Goal: Task Accomplishment & Management: Complete application form

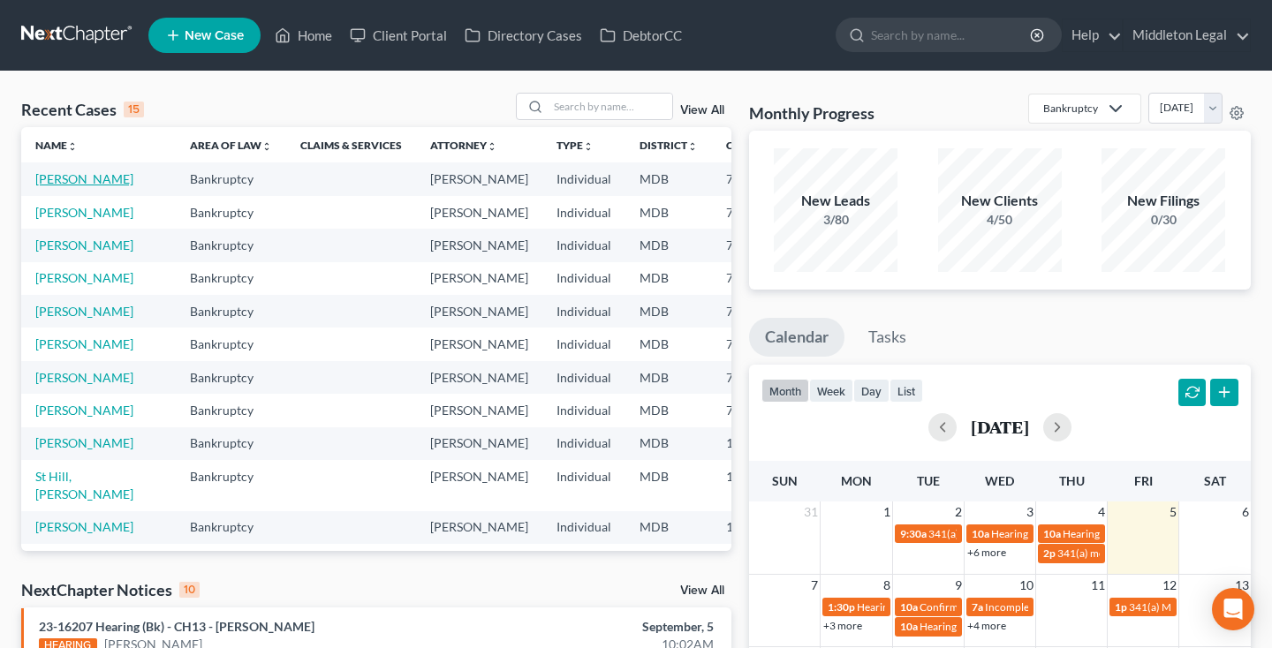
click at [52, 186] on link "[PERSON_NAME]" at bounding box center [84, 178] width 98 height 15
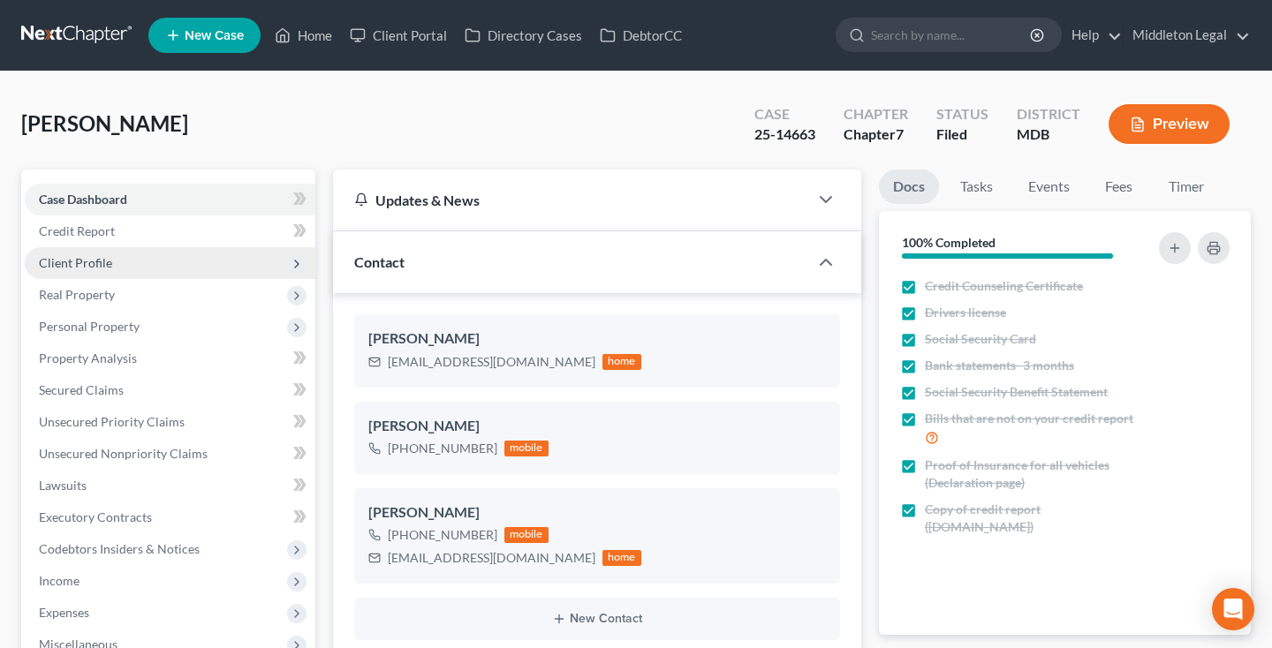
scroll to position [1608, 0]
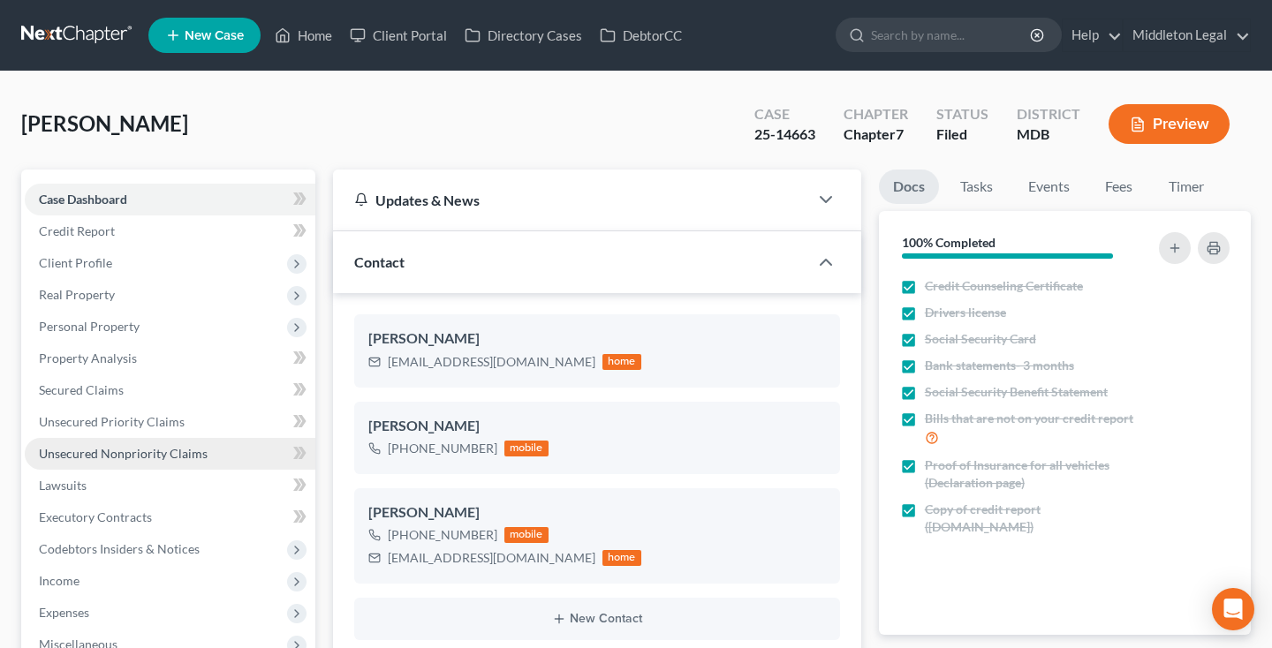
click at [156, 458] on span "Unsecured Nonpriority Claims" at bounding box center [123, 453] width 169 height 15
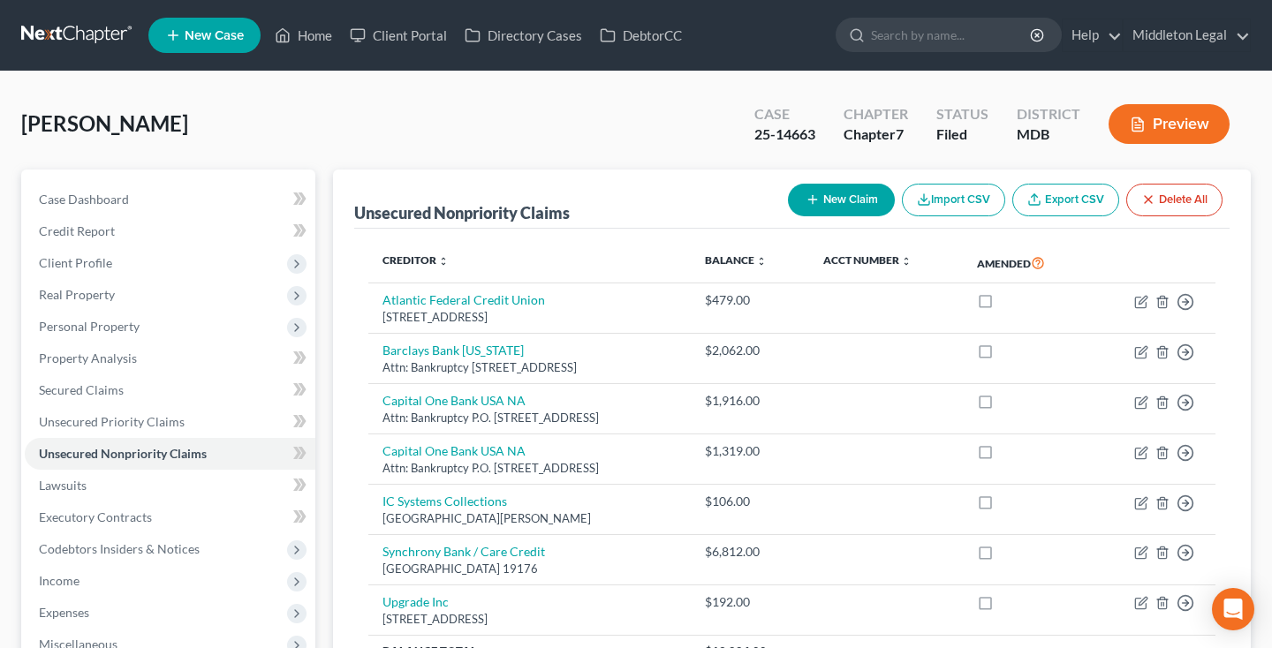
click at [844, 208] on button "New Claim" at bounding box center [841, 200] width 107 height 33
select select "0"
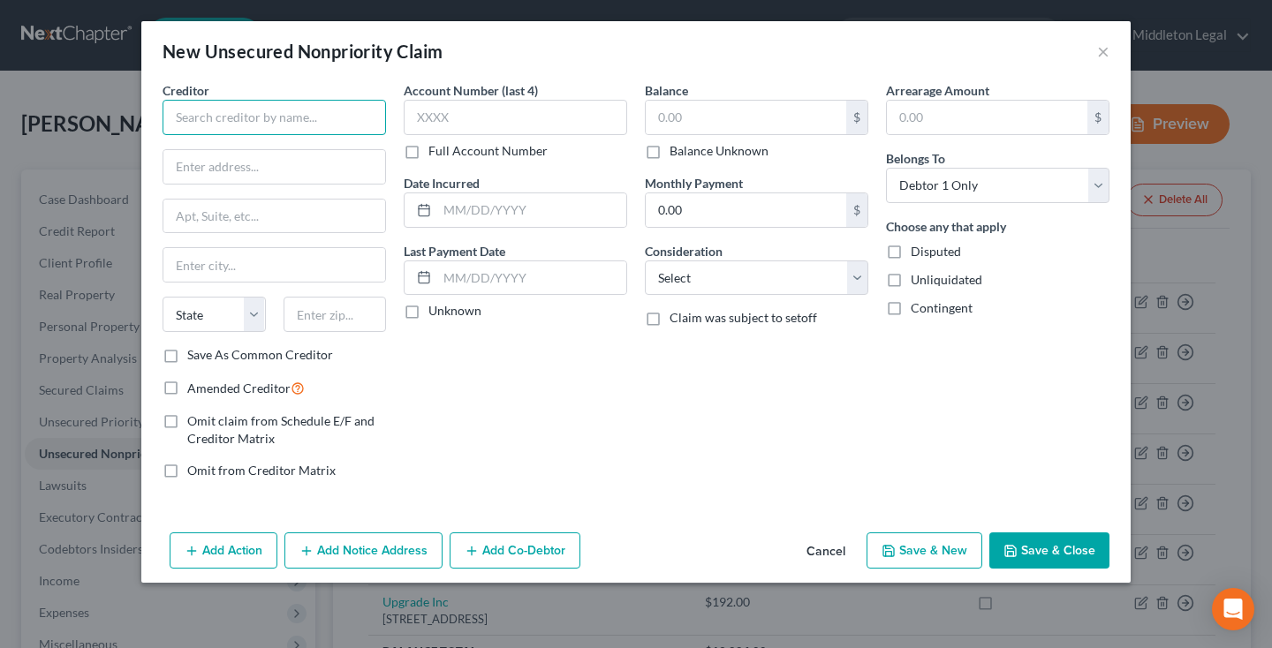
click at [201, 110] on input "text" at bounding box center [274, 117] width 223 height 35
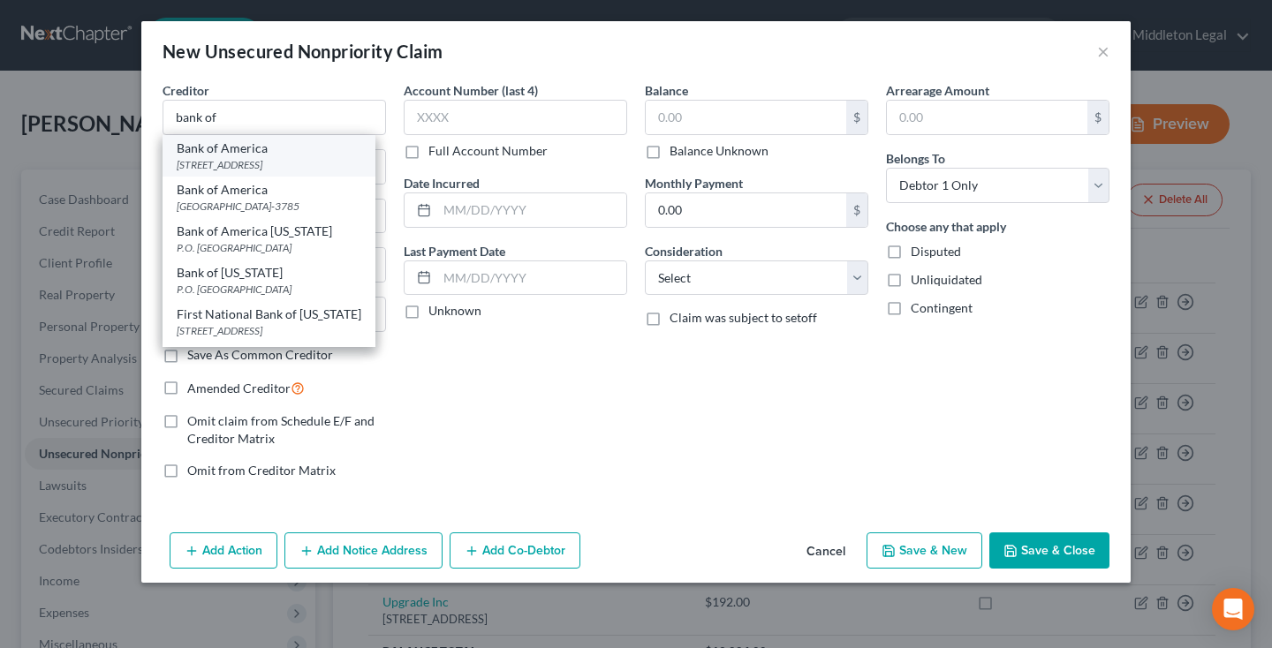
click at [284, 172] on div "Bank of [GEOGRAPHIC_DATA][STREET_ADDRESS]" at bounding box center [269, 156] width 213 height 42
type input "Bank of America"
type input "PO Box 982238"
type input "[GEOGRAPHIC_DATA]"
select select "45"
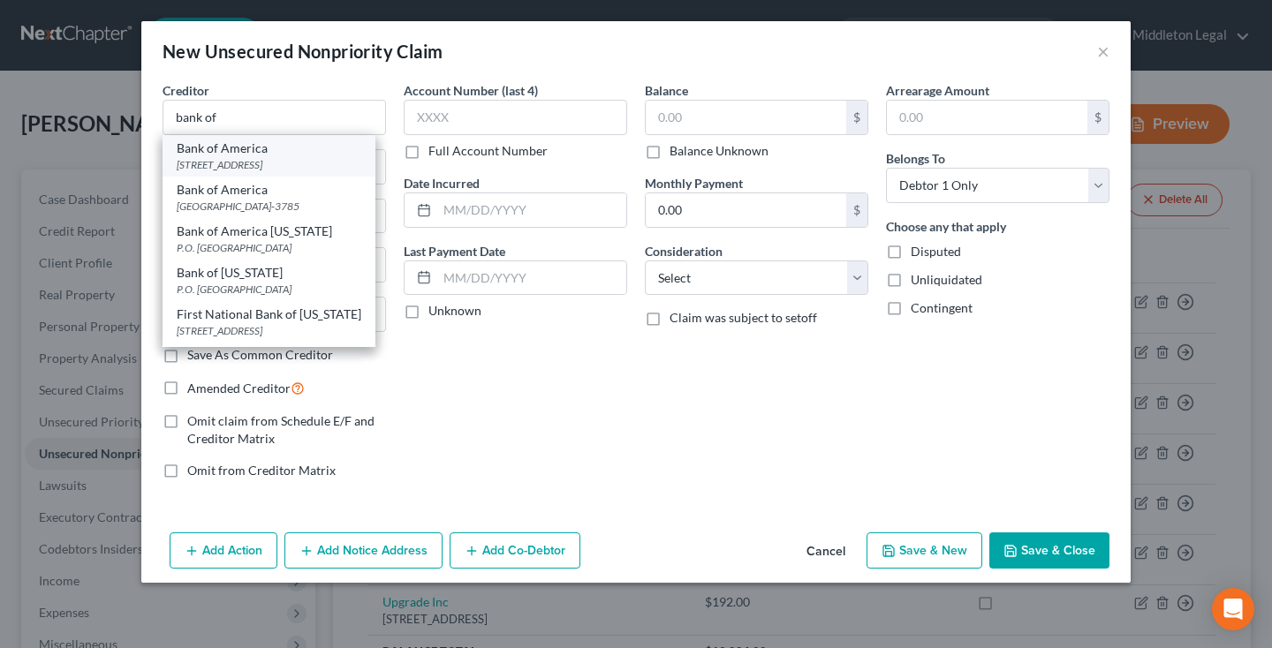
type input "79998"
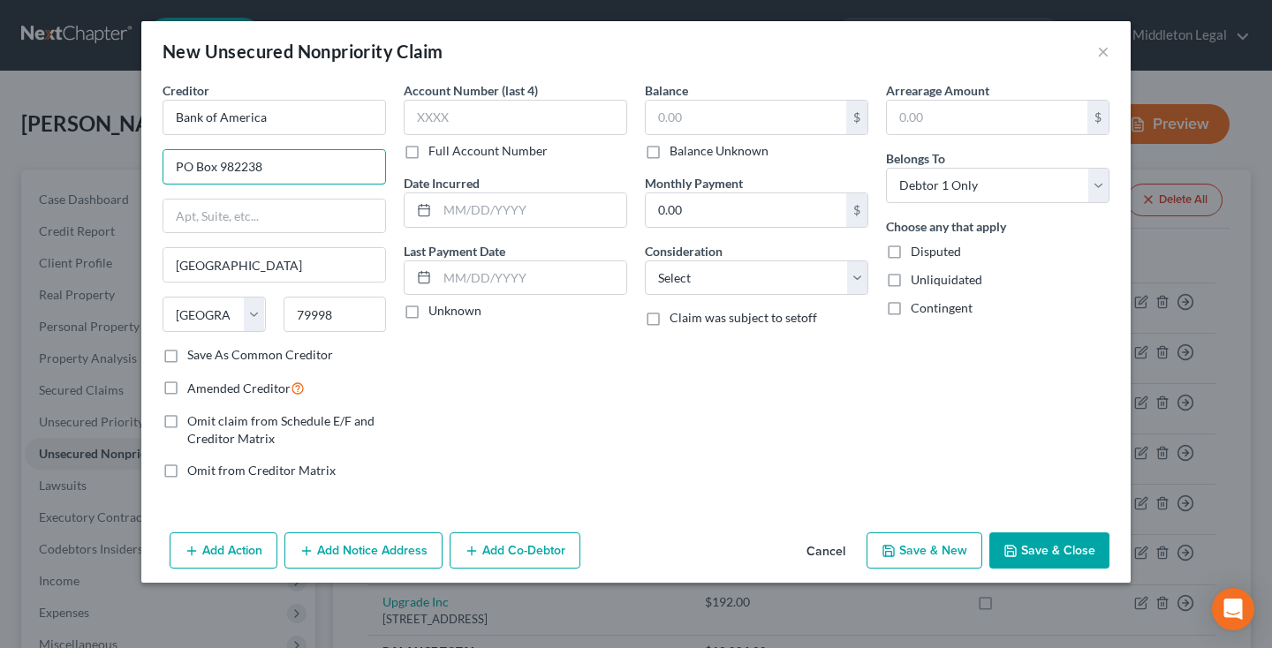
drag, startPoint x: 289, startPoint y: 166, endPoint x: 64, endPoint y: 164, distance: 224.4
click at [825, 555] on button "Cancel" at bounding box center [825, 551] width 67 height 35
